Goal: Information Seeking & Learning: Check status

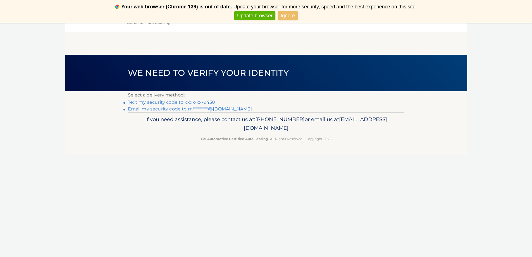
click at [204, 101] on link "Text my security code to xxx-xxx-9450" at bounding box center [171, 102] width 87 height 5
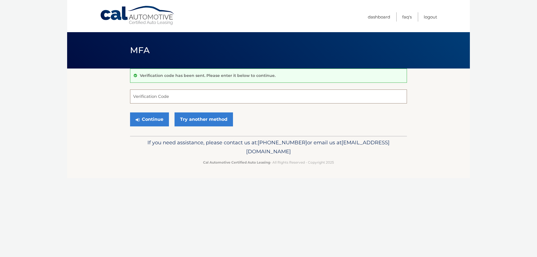
click at [154, 101] on input "Verification Code" at bounding box center [268, 96] width 277 height 14
type input "074421"
click at [149, 122] on button "Continue" at bounding box center [149, 119] width 39 height 14
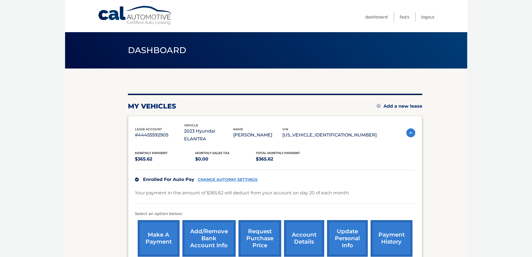
scroll to position [28, 0]
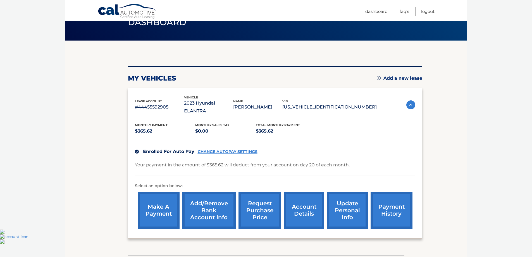
click at [377, 207] on link "payment history" at bounding box center [392, 210] width 42 height 37
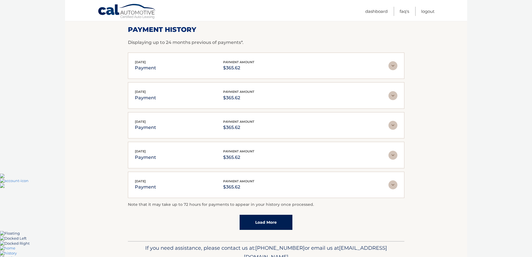
scroll to position [56, 0]
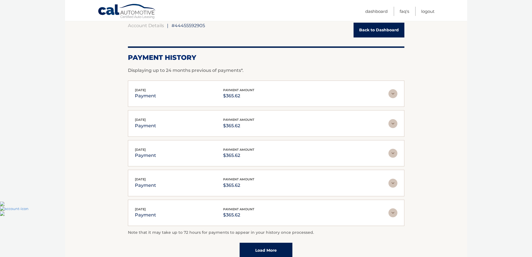
click at [392, 94] on img at bounding box center [393, 93] width 9 height 9
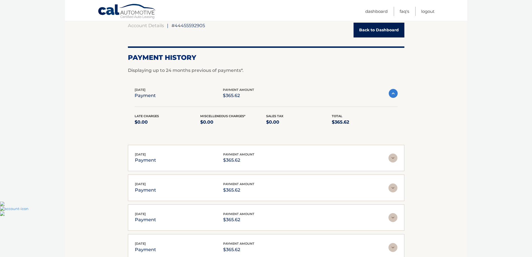
click at [392, 94] on img at bounding box center [393, 93] width 9 height 9
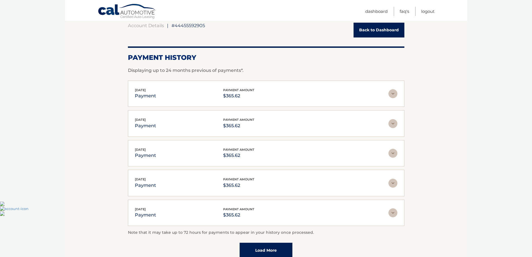
click at [392, 119] on img at bounding box center [393, 123] width 9 height 9
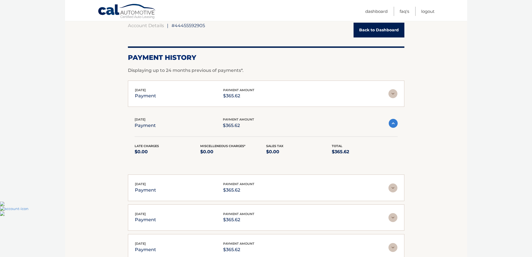
click at [392, 119] on img at bounding box center [393, 123] width 9 height 9
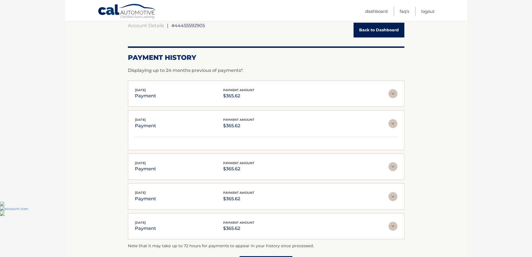
click at [390, 89] on div "Sep 22, 2025 payment payment amount $365.62" at bounding box center [266, 93] width 263 height 13
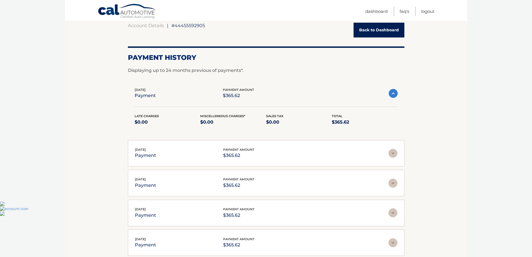
click at [390, 92] on img at bounding box center [393, 93] width 9 height 9
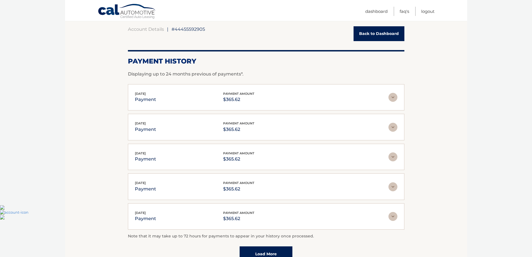
scroll to position [110, 0]
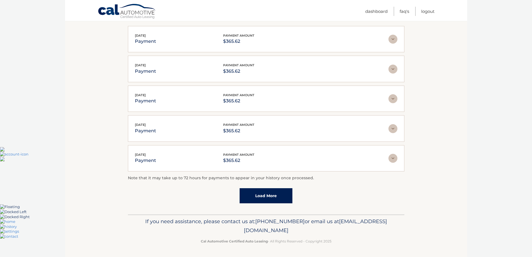
click at [266, 202] on link "Load More" at bounding box center [266, 195] width 53 height 15
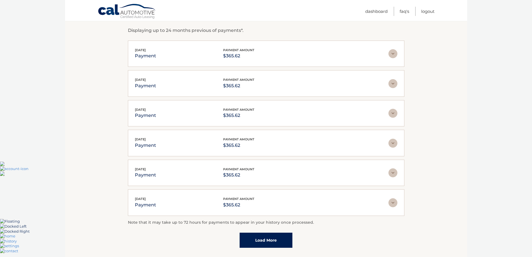
scroll to position [0, 0]
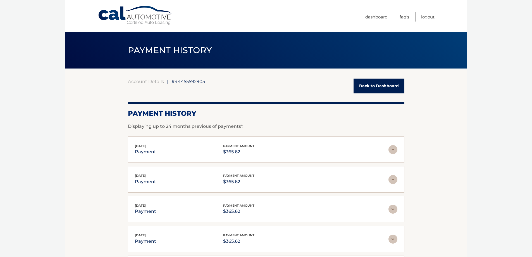
click at [149, 19] on link "Cal Automotive" at bounding box center [135, 16] width 75 height 20
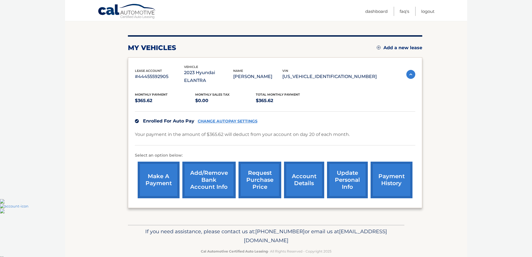
scroll to position [61, 0]
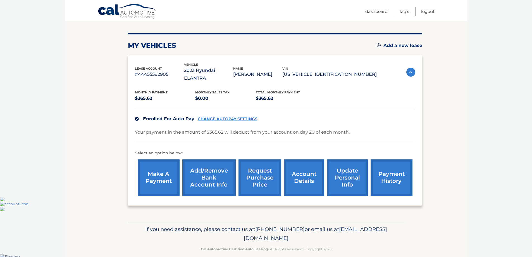
click at [295, 169] on link "account details" at bounding box center [304, 177] width 40 height 37
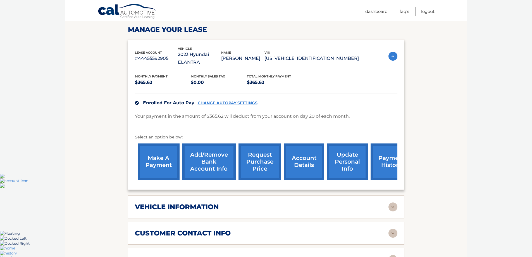
scroll to position [196, 0]
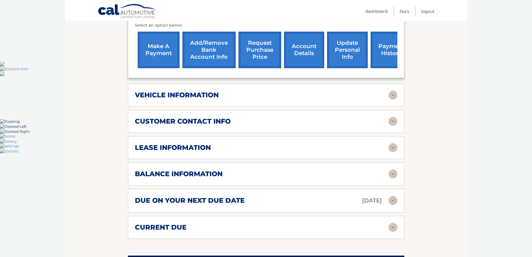
click at [238, 93] on div "vehicle information vehicle Year [DATE] vehicle make Hyundai vehicle model ELAN…" at bounding box center [266, 95] width 277 height 23
click at [390, 91] on img at bounding box center [393, 95] width 9 height 9
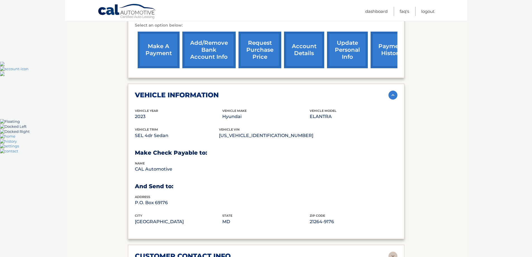
click at [390, 91] on img at bounding box center [393, 95] width 9 height 9
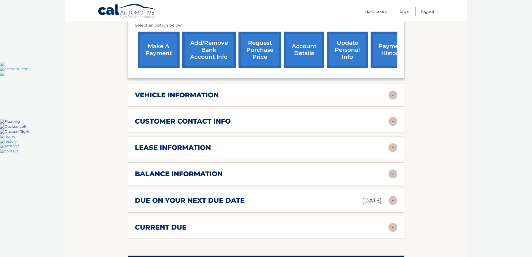
click at [394, 117] on img at bounding box center [393, 121] width 9 height 9
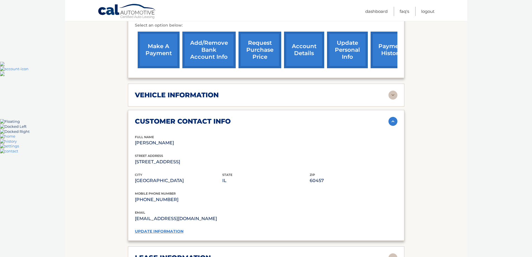
click at [394, 117] on img at bounding box center [393, 121] width 9 height 9
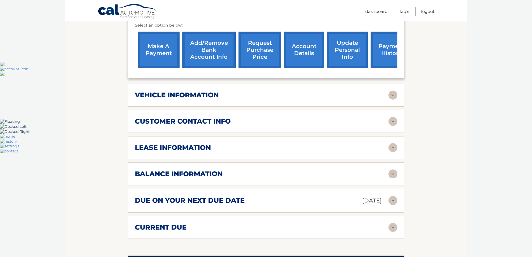
click at [392, 143] on img at bounding box center [393, 147] width 9 height 9
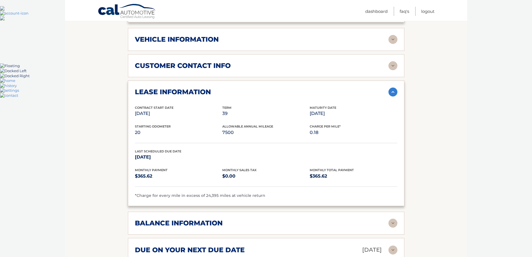
scroll to position [252, 0]
drag, startPoint x: 156, startPoint y: 140, endPoint x: 176, endPoint y: 151, distance: 23.0
click at [176, 151] on div "Contract Start Date [DATE] Term 39 Maturity Date [DATE] Starting Odometer 20 Al…" at bounding box center [266, 152] width 263 height 94
click at [176, 153] on p "[DATE]" at bounding box center [178, 157] width 87 height 8
drag, startPoint x: 145, startPoint y: 144, endPoint x: 166, endPoint y: 156, distance: 24.7
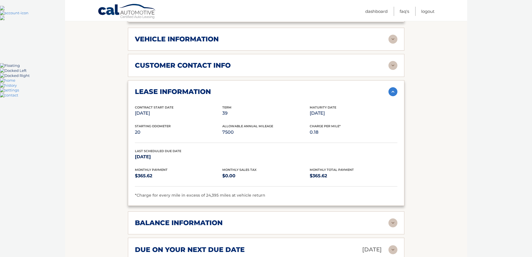
click at [166, 156] on div "Last Scheduled Due Date [DATE]" at bounding box center [266, 157] width 263 height 19
click at [167, 155] on div "Last Scheduled Due Date [DATE]" at bounding box center [266, 157] width 263 height 19
click at [398, 80] on div "lease information Contract Start Date [DATE] Term 39 Maturity Date [DATE] Start…" at bounding box center [266, 143] width 277 height 126
click at [397, 87] on img at bounding box center [393, 91] width 9 height 9
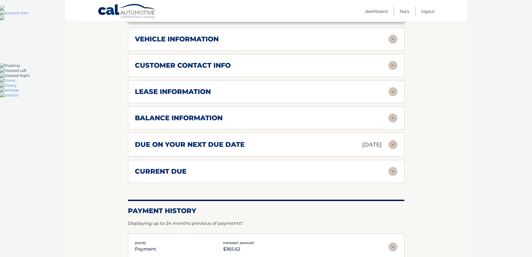
click at [389, 113] on img at bounding box center [393, 117] width 9 height 9
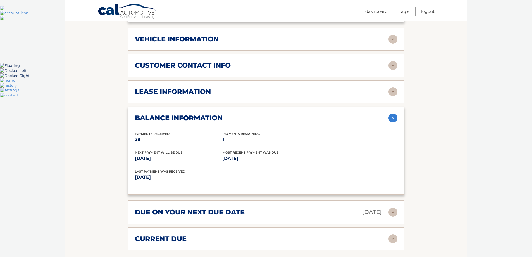
click at [394, 113] on img at bounding box center [393, 117] width 9 height 9
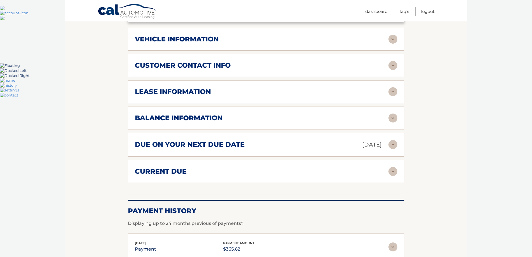
click at [392, 140] on img at bounding box center [393, 144] width 9 height 9
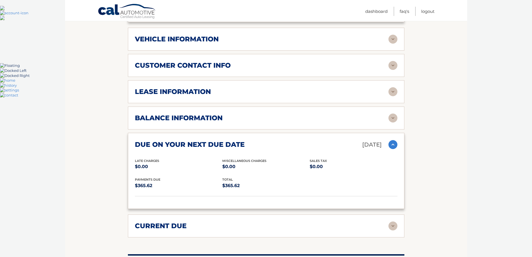
click at [392, 140] on img at bounding box center [393, 144] width 9 height 9
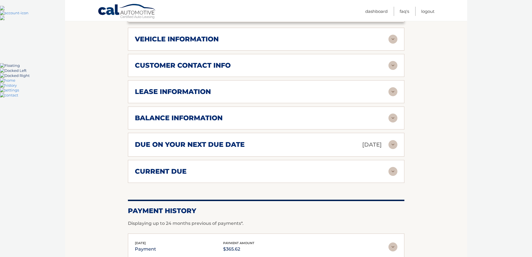
click at [396, 160] on div "current due Late Charges $0.00 Miscelleneous Charges* $0.00 Sales Tax $0.00 pay…" at bounding box center [266, 171] width 277 height 23
click at [396, 167] on img at bounding box center [393, 171] width 9 height 9
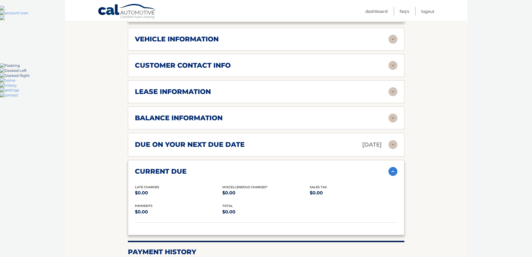
click at [396, 167] on img at bounding box center [393, 171] width 9 height 9
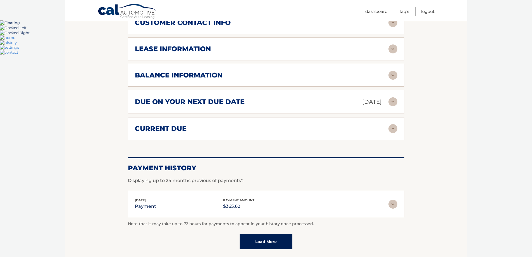
scroll to position [307, 0]
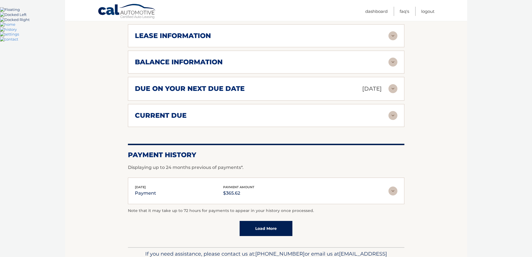
click at [392, 186] on img at bounding box center [393, 190] width 9 height 9
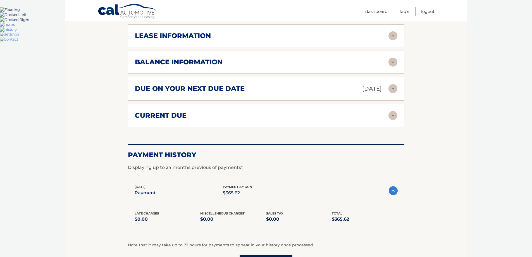
click at [392, 186] on img at bounding box center [393, 190] width 9 height 9
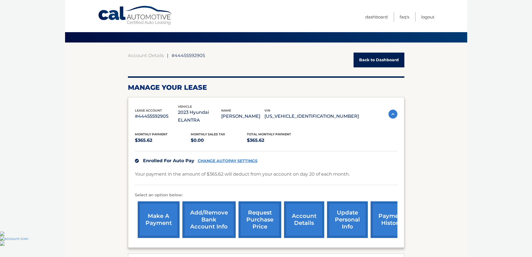
scroll to position [0, 0]
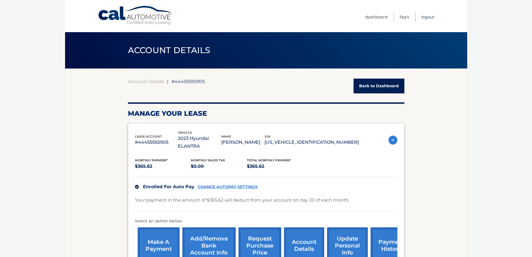
click at [425, 18] on link "Logout" at bounding box center [428, 16] width 13 height 9
